Goal: Task Accomplishment & Management: Complete application form

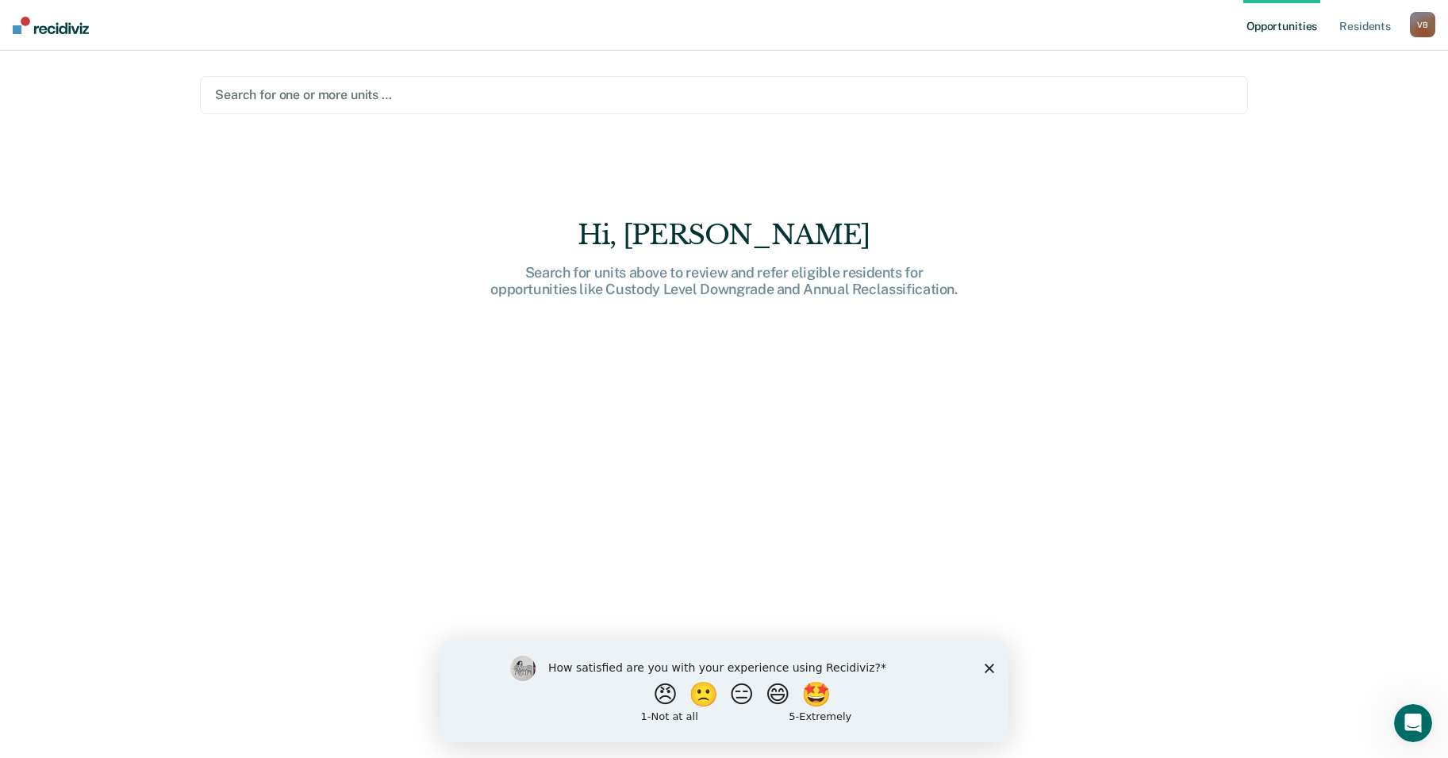
click at [241, 93] on div at bounding box center [724, 95] width 1018 height 18
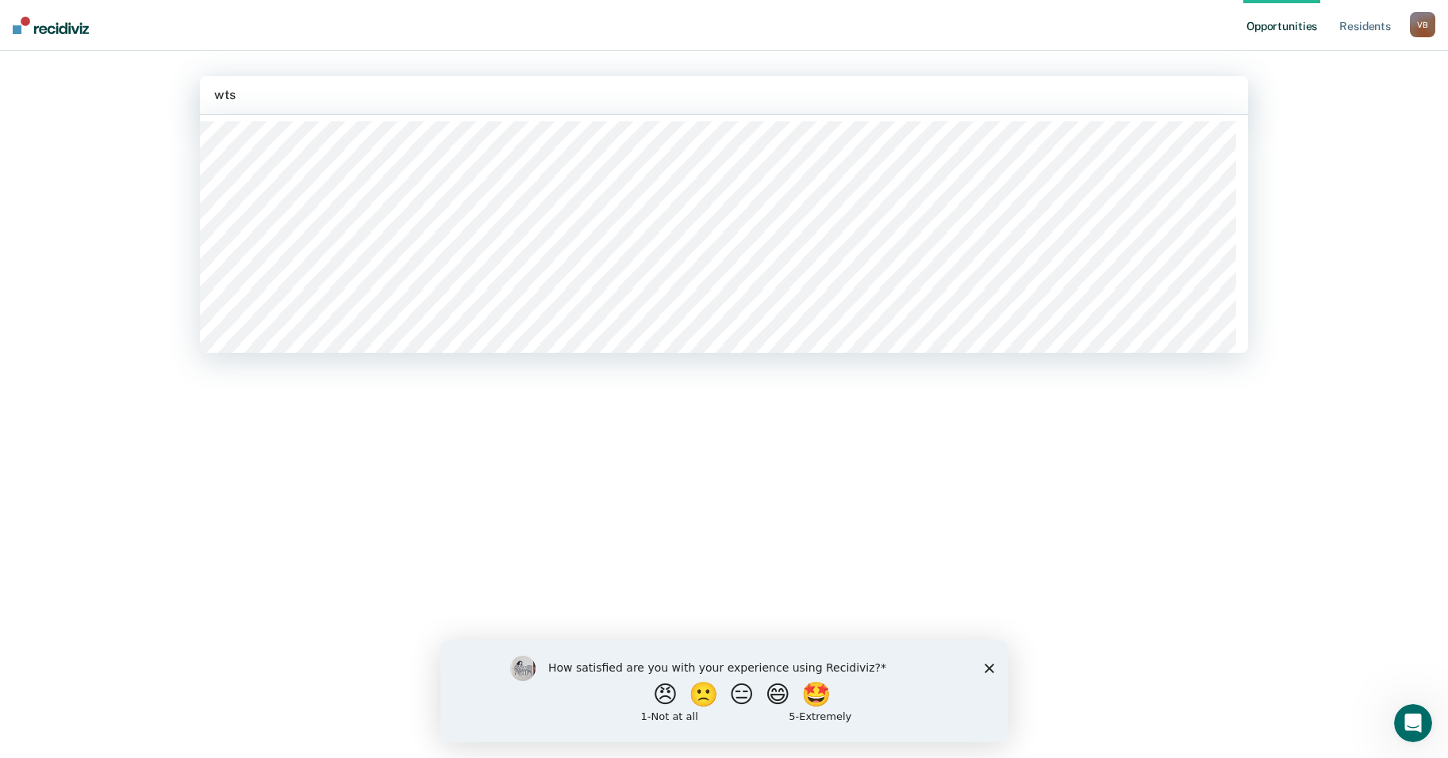
type input "wtsp"
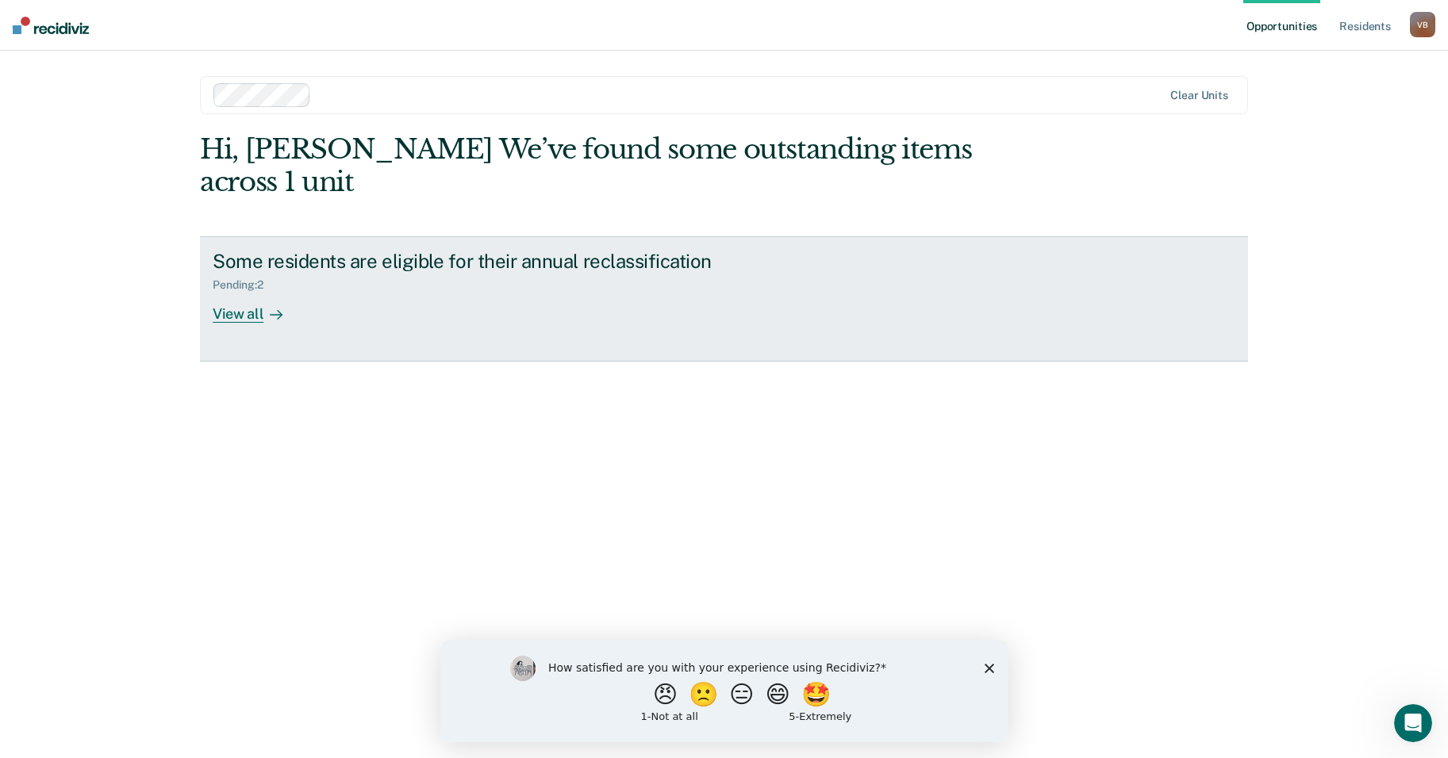
click at [250, 292] on div "View all" at bounding box center [257, 307] width 89 height 31
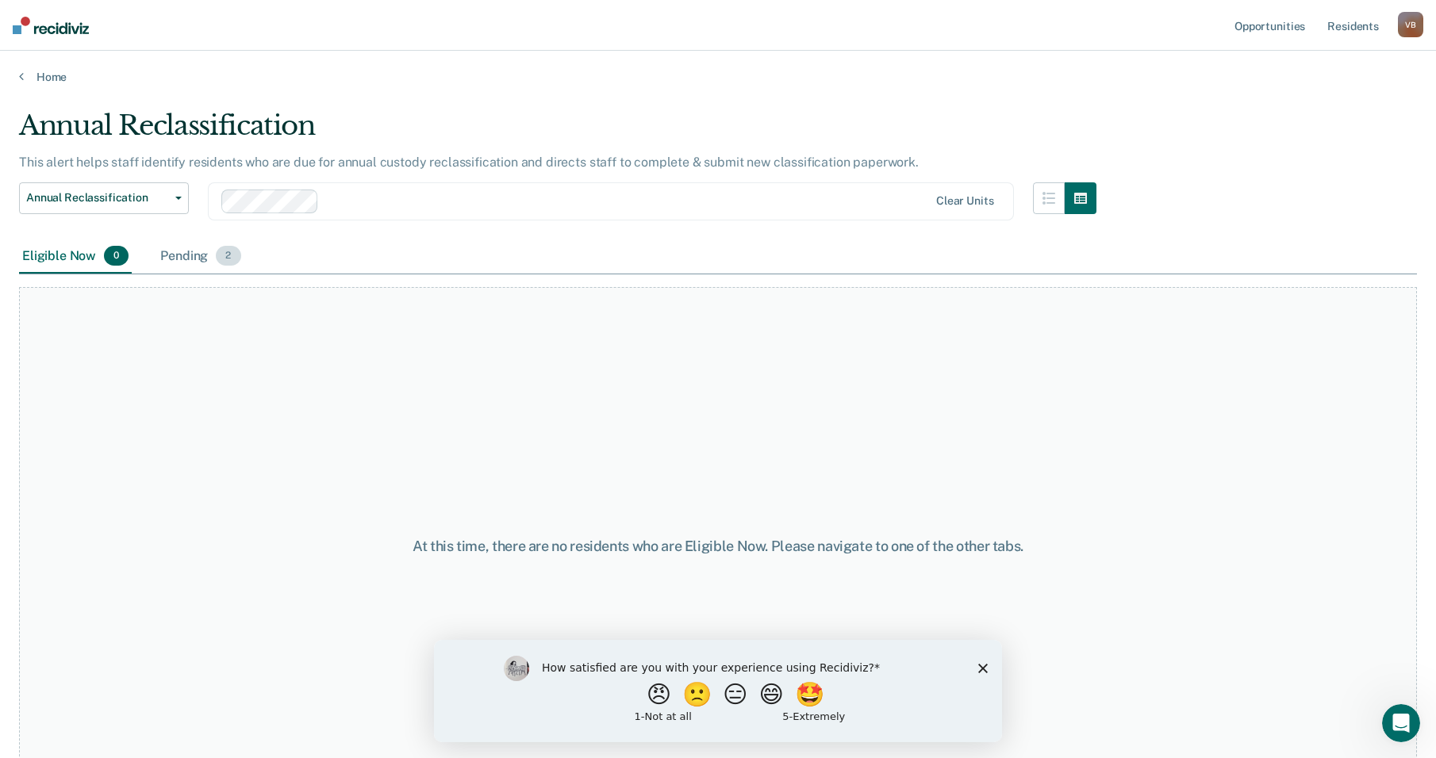
click at [233, 257] on span "2" at bounding box center [228, 256] width 25 height 21
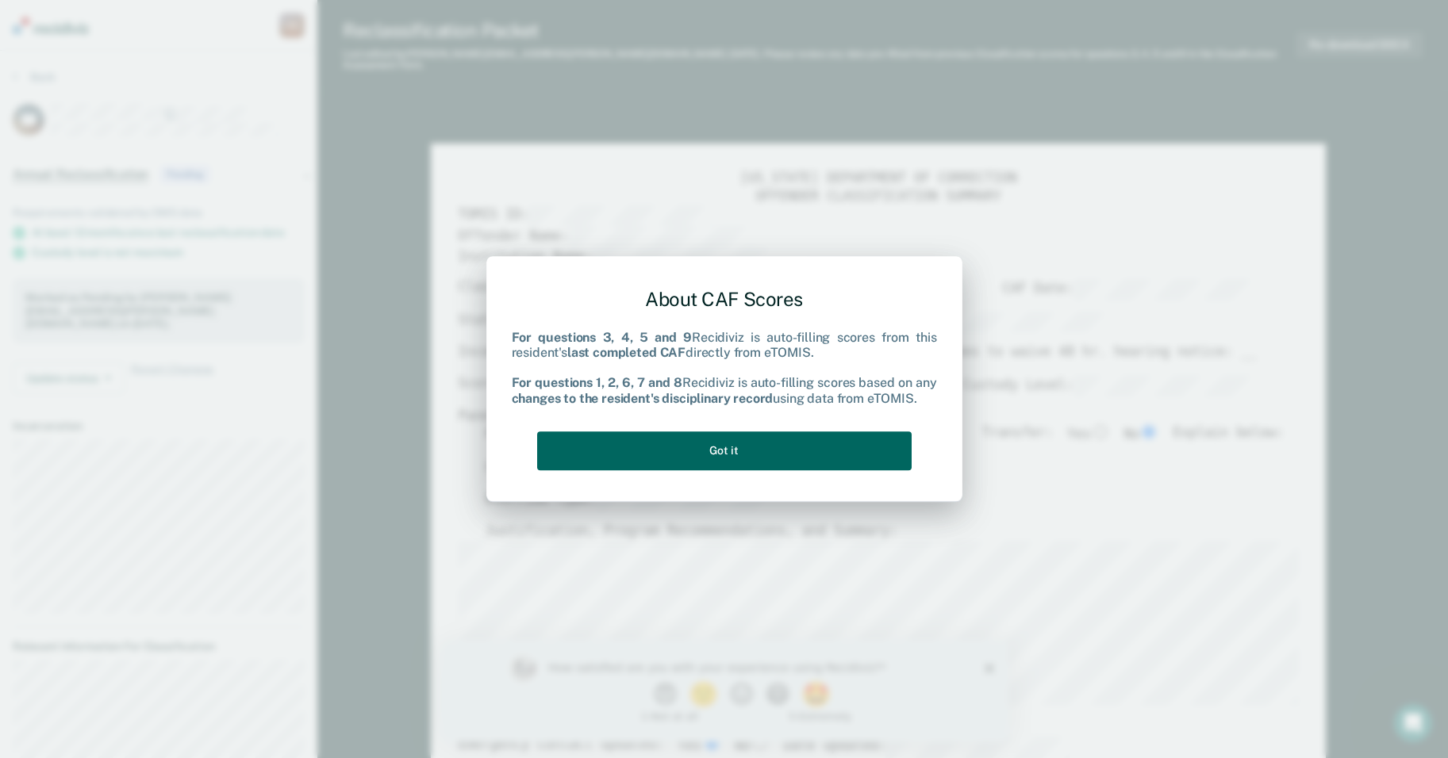
click at [722, 450] on button "Got it" at bounding box center [724, 451] width 374 height 39
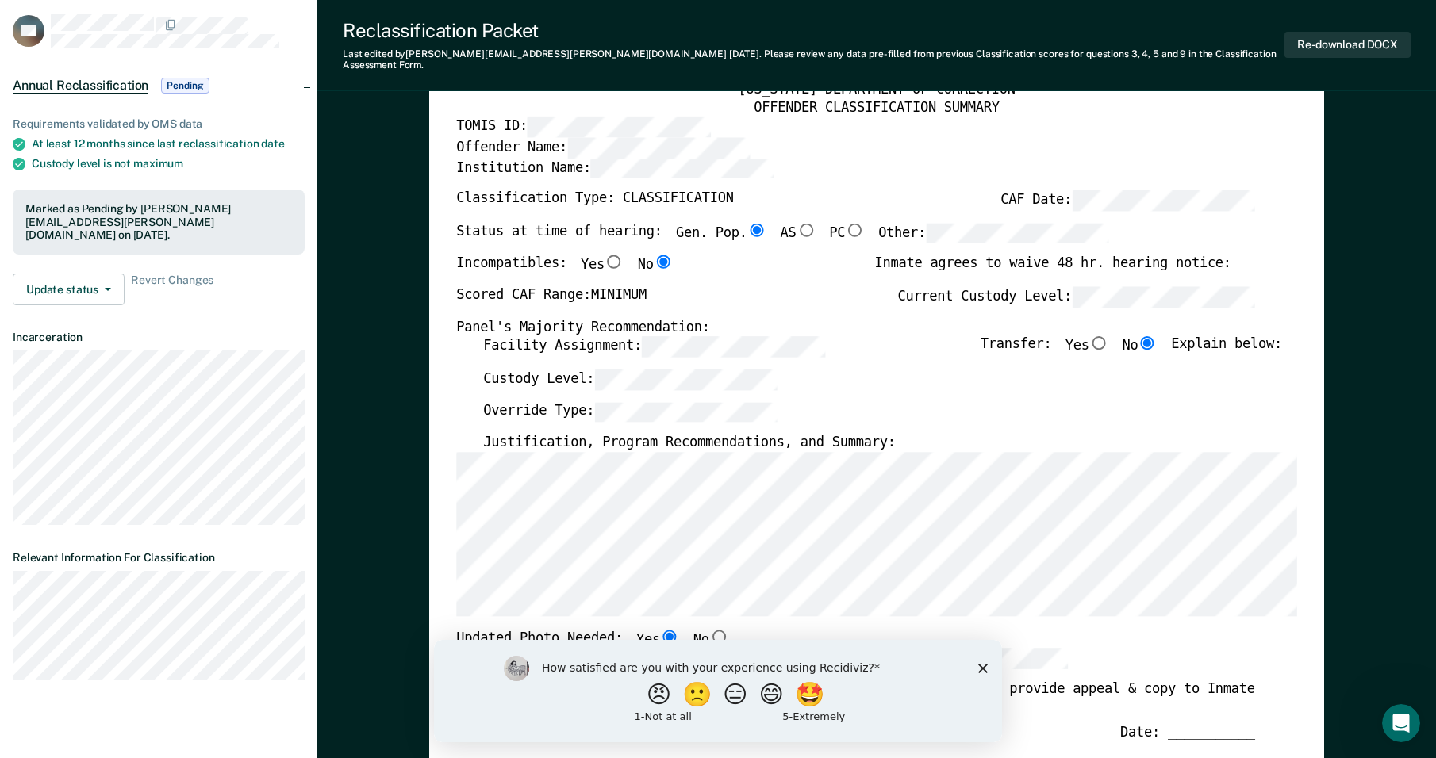
scroll to position [106, 0]
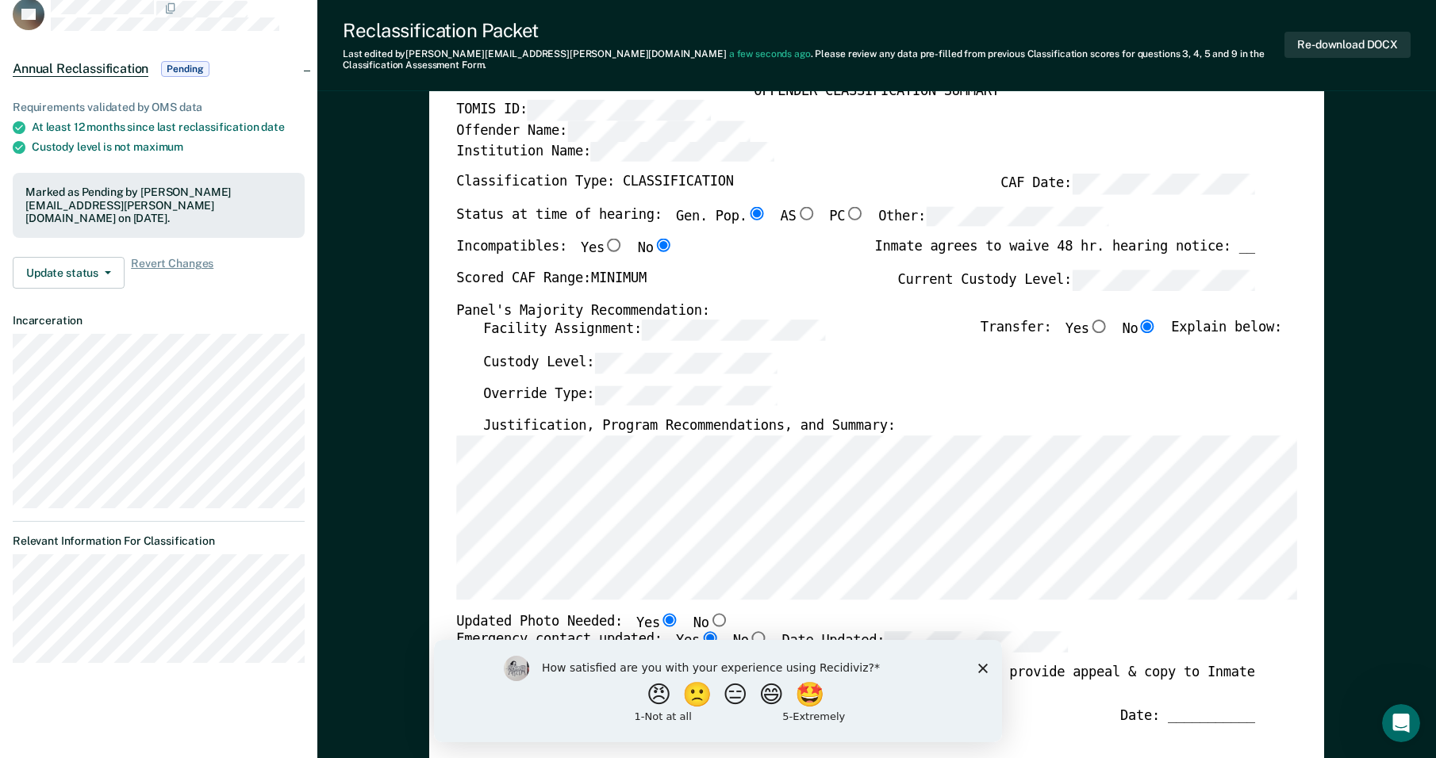
click at [865, 354] on div "Custody Level:" at bounding box center [882, 368] width 799 height 33
click at [1015, 385] on div "Override Type:" at bounding box center [882, 401] width 799 height 33
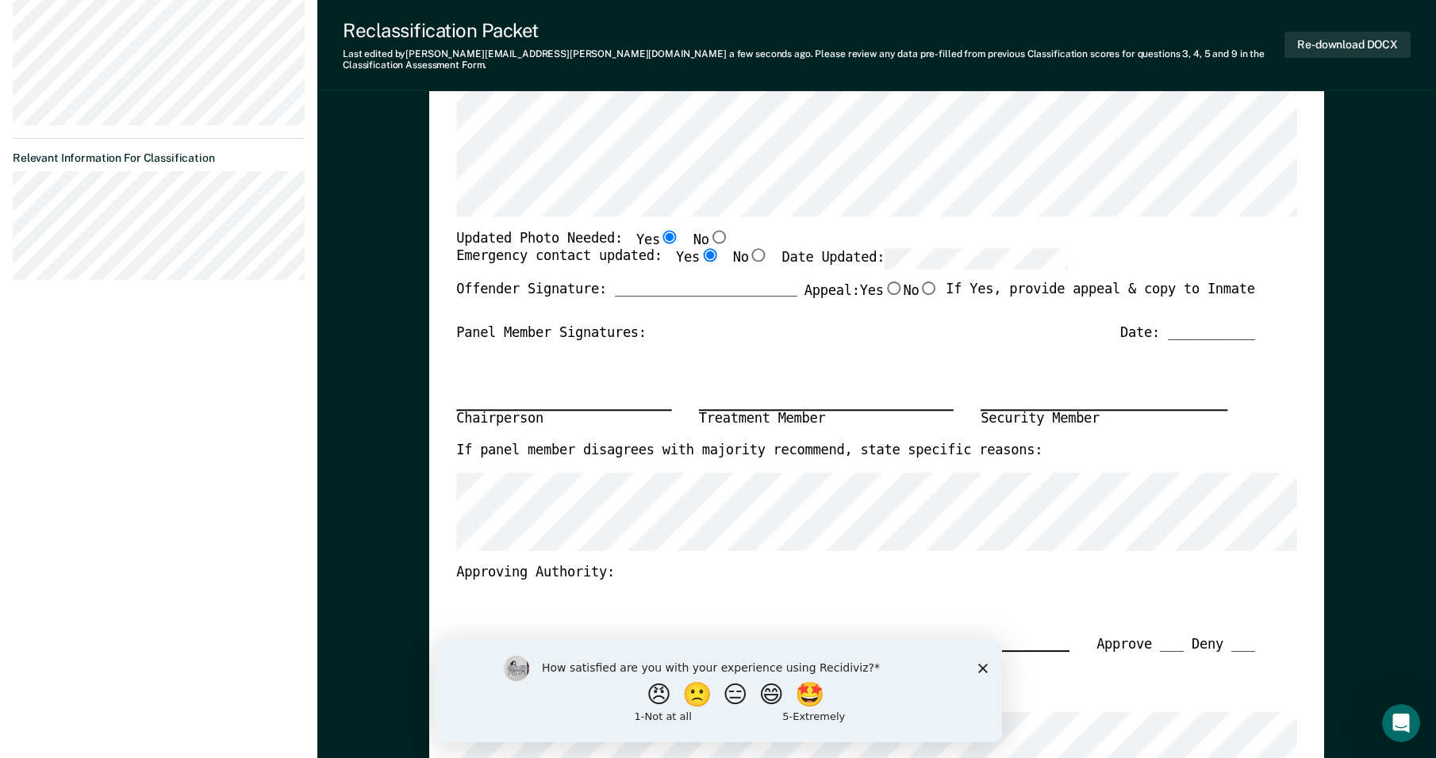
scroll to position [389, 0]
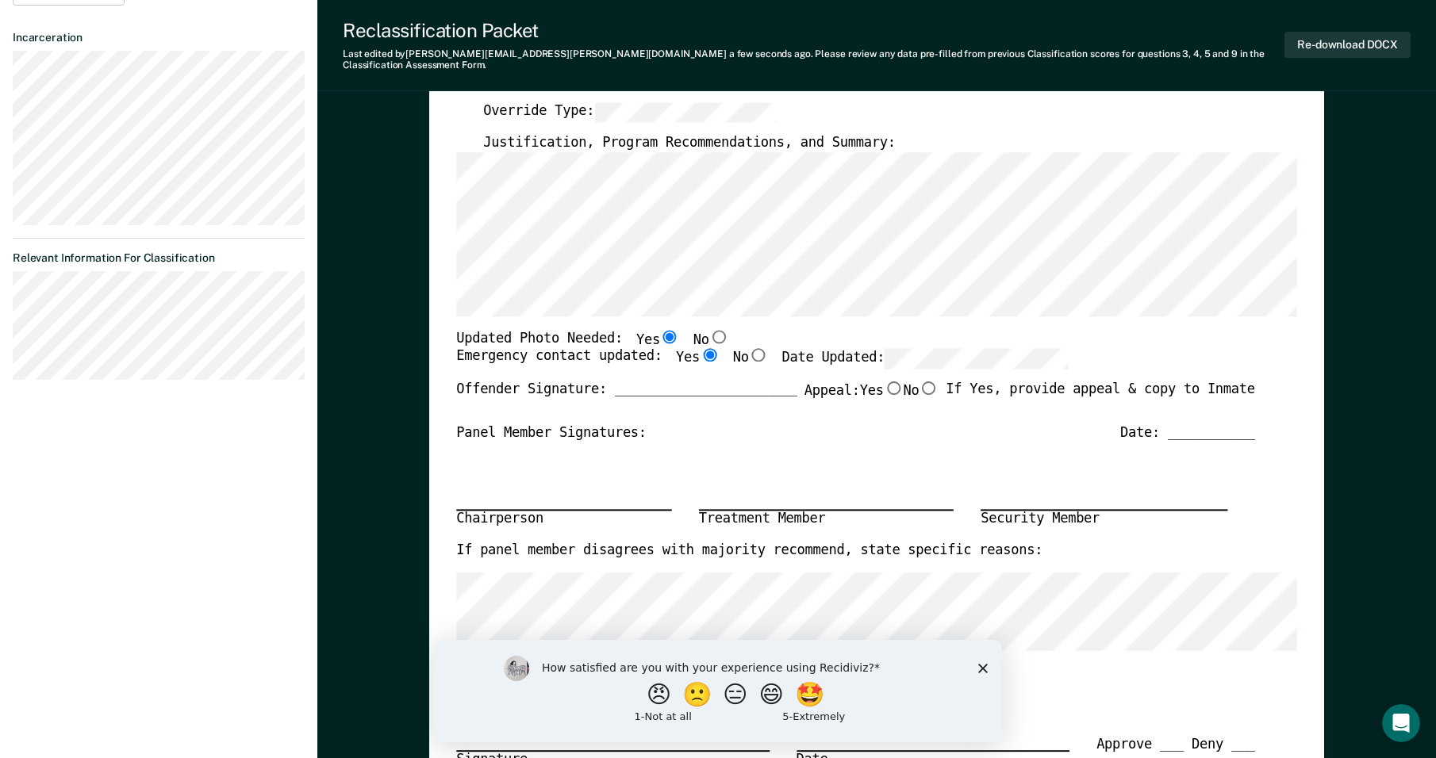
click at [1184, 350] on div "Emergency contact updated: Yes No Date Updated:" at bounding box center [855, 365] width 799 height 33
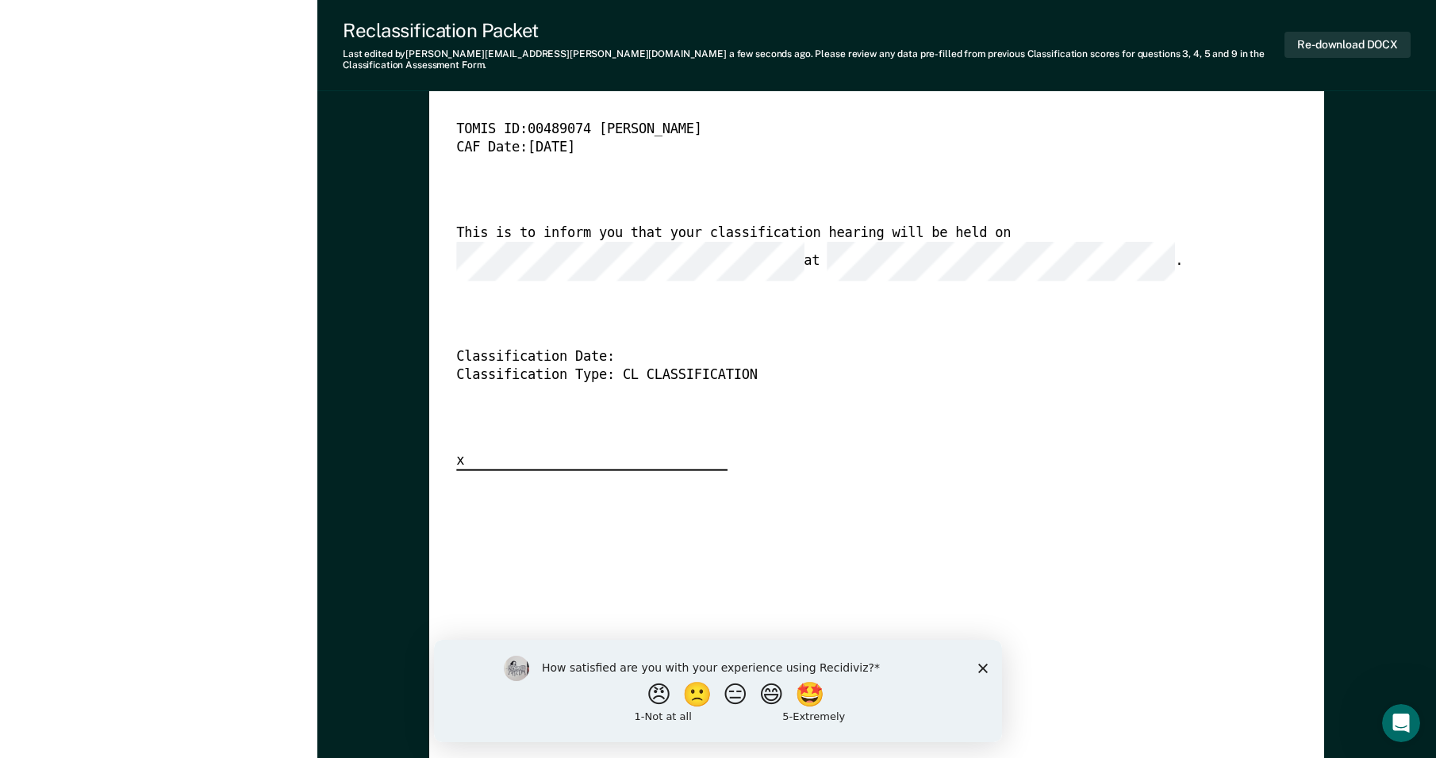
scroll to position [3761, 0]
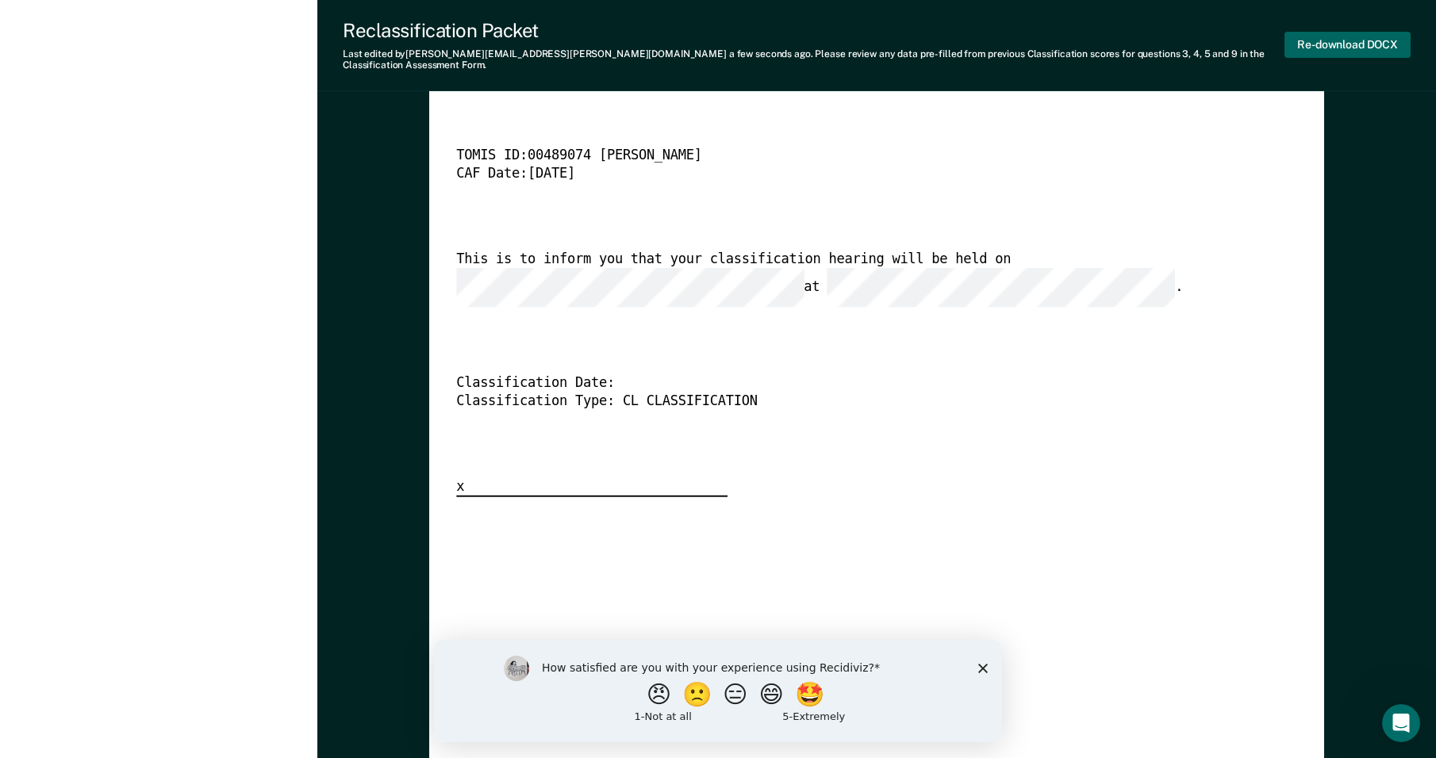
click at [1349, 36] on button "Re-download DOCX" at bounding box center [1347, 45] width 126 height 26
type textarea "x"
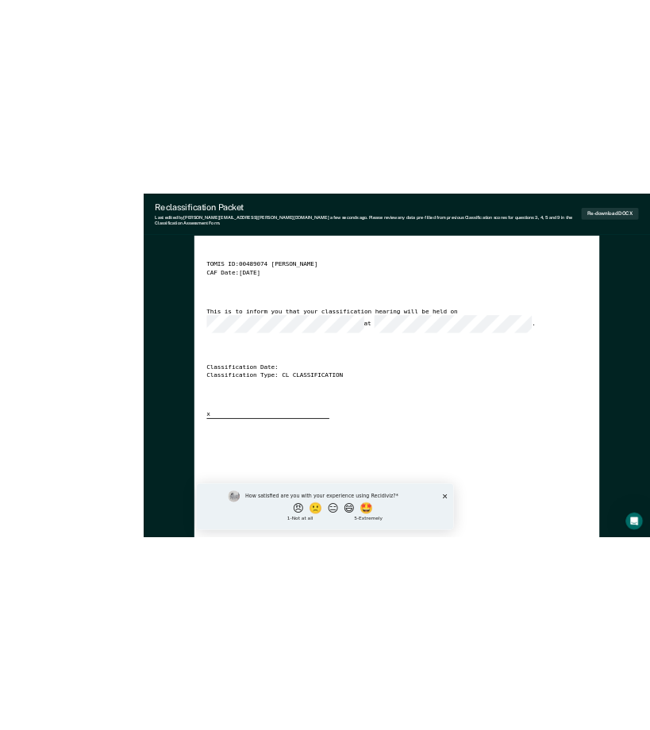
scroll to position [0, 0]
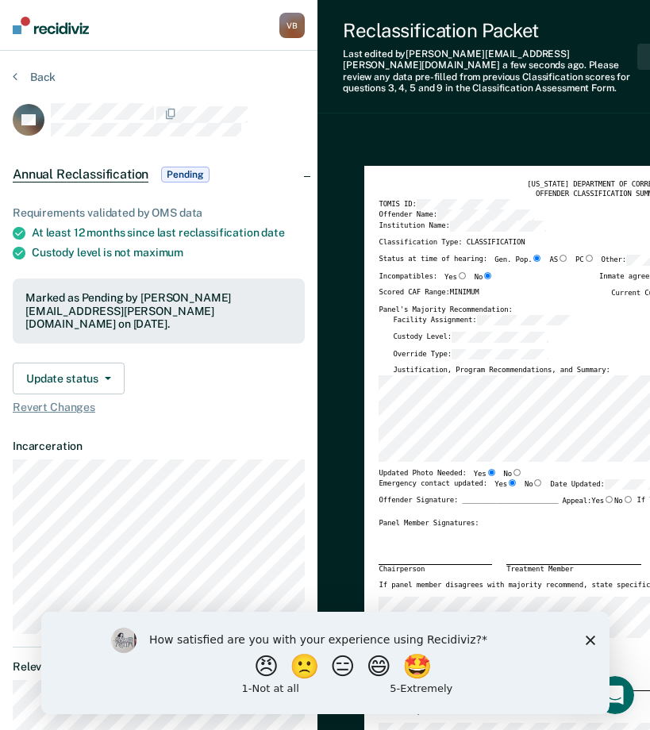
click at [68, 672] on div "How satisfied are you with your experience using Recidiviz? 😠 🙁 😑 😄 🤩 1 - Not a…" at bounding box center [324, 662] width 568 height 102
